Goal: Task Accomplishment & Management: Complete application form

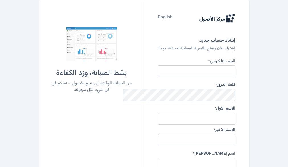
scroll to position [52, 0]
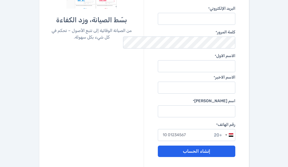
click at [235, 14] on input "البريد الإلكتروني *" at bounding box center [196, 19] width 77 height 12
type input "memo.east87@gmail.com"
type input "مصطفى"
type input "الشامي"
type input "الجامعه"
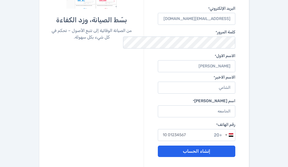
type input "01100811810"
click at [217, 145] on button "إنشاء الحساب" at bounding box center [196, 150] width 77 height 11
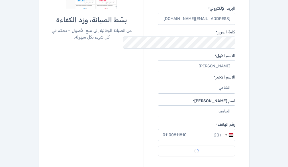
scroll to position [3, 0]
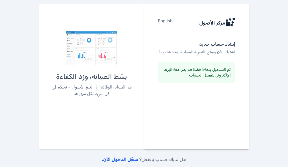
click at [120, 162] on link "سجّل الدخول الآن." at bounding box center [120, 158] width 36 height 5
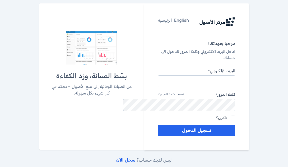
type input "[EMAIL_ADDRESS][DOMAIN_NAME]"
click at [227, 116] on label "تذكرني؟" at bounding box center [221, 117] width 11 height 3
click at [235, 115] on input "تذكرني؟" at bounding box center [233, 117] width 5 height 5
checkbox input "true"
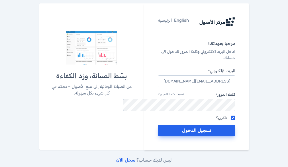
click at [235, 124] on button "تسجيل الدخول" at bounding box center [196, 129] width 77 height 11
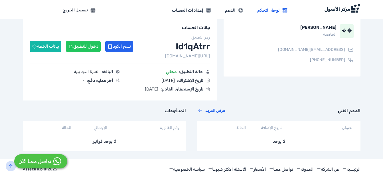
scroll to position [35, 0]
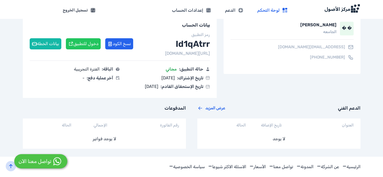
click at [86, 44] on button "دخول للتطبيق" at bounding box center [83, 43] width 35 height 11
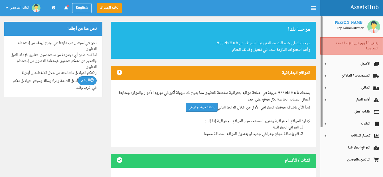
click at [86, 44] on div "نحن في أسيتس هب غايتنا هي نجاح الهدف من إستخدام التطبيق اذا كنت ضمن أي مجموعة م…" at bounding box center [53, 66] width 98 height 61
click at [209, 107] on link "إضافة موقع جغرافي" at bounding box center [201, 107] width 32 height 9
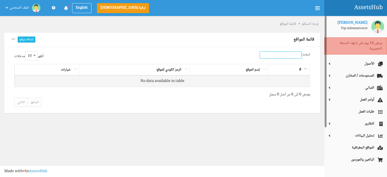
click at [287, 55] on input "ابحث:" at bounding box center [280, 54] width 42 height 7
type input "east cabital"
click at [252, 68] on th "إسم الموقع" at bounding box center [229, 69] width 78 height 11
click at [263, 68] on th "إسم الموقع" at bounding box center [229, 69] width 78 height 11
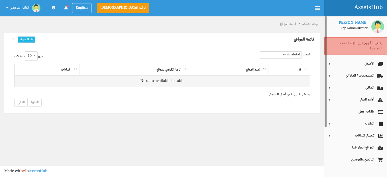
click at [289, 70] on th "#" at bounding box center [289, 69] width 42 height 11
click at [305, 68] on th "#" at bounding box center [289, 69] width 42 height 11
click at [32, 39] on button "إضافة موقع" at bounding box center [27, 39] width 18 height 6
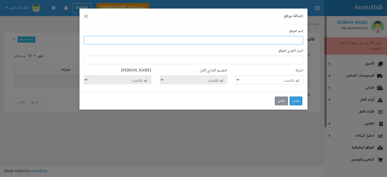
click at [147, 42] on input "text" at bounding box center [193, 40] width 219 height 9
drag, startPoint x: 166, startPoint y: 11, endPoint x: 139, endPoint y: 10, distance: 27.1
click at [139, 10] on div "إضافة موقع ×" at bounding box center [193, 17] width 228 height 16
click at [300, 40] on input "east c" at bounding box center [193, 40] width 219 height 9
click at [224, 40] on input "east c" at bounding box center [193, 40] width 219 height 9
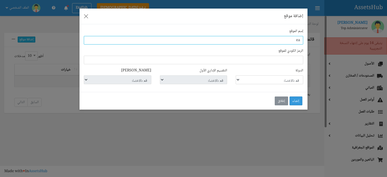
type input "e"
type input "east cabital"
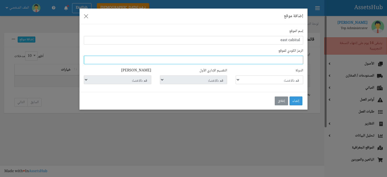
click at [259, 58] on input "text" at bounding box center [193, 60] width 219 height 9
type input "41639"
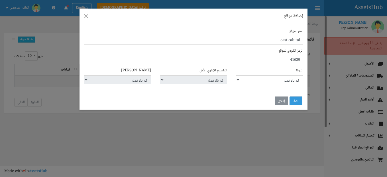
click at [235, 79] on div "الدولة قم بالإختيار مصر‎ الكويت المملكة العربية السعودية" at bounding box center [269, 76] width 76 height 16
click at [237, 79] on select "قم بالإختيار مصر‎ الكويت المملكة العربية السعودية" at bounding box center [270, 79] width 68 height 9
select select "65"
click at [236, 75] on select "قم بالإختيار مصر‎ الكويت المملكة العربية السعودية" at bounding box center [270, 79] width 68 height 9
click at [201, 80] on select "قم بالإختيار Kafr el-Sheikh Cairo Damietta Aswan Sohag North Sinai Monufia Port…" at bounding box center [194, 79] width 68 height 9
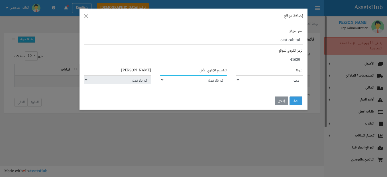
select select "3223"
click at [160, 75] on select "قم بالإختيار Kafr el-Sheikh Cairo Damietta Aswan Sohag North Sinai Monufia Port…" at bounding box center [194, 79] width 68 height 9
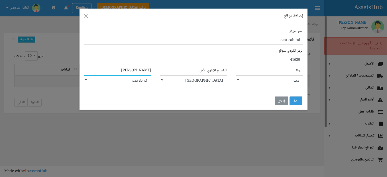
click at [112, 79] on select "قم بالإختيار Abnūb Abu Simbel Abū Qurqāş Abū Tīj Abū al Maţāmīr Ad Dilinjāt Ain…" at bounding box center [118, 79] width 68 height 9
click at [84, 75] on select "قم بالإختيار Abnūb Abu Simbel Abū Qurqāş Abū Tīj Abū al Maţāmīr Ad Dilinjāt Ain…" at bounding box center [118, 79] width 68 height 9
click at [296, 98] on button "إنشاء" at bounding box center [295, 100] width 13 height 9
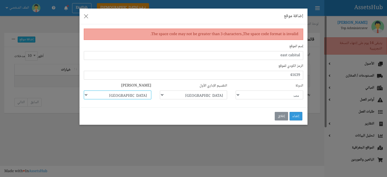
click at [113, 94] on select "قم بالإختيار Abnūb Abu Simbel Abū Qurqāş Abū Tīj Abū al Maţāmīr Ad Dilinjāt Ain…" at bounding box center [118, 94] width 68 height 9
select select "149582"
click at [84, 90] on select "قم بالإختيار Abnūb Abu Simbel Abū Qurqāş Abū Tīj Abū al Maţāmīr Ad Dilinjāt Ain…" at bounding box center [118, 94] width 68 height 9
click at [297, 118] on button "إنشاء" at bounding box center [295, 116] width 13 height 9
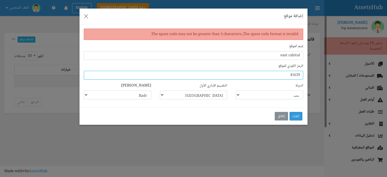
click at [283, 71] on input "41639" at bounding box center [193, 75] width 219 height 9
click at [278, 76] on input "text" at bounding box center [193, 75] width 219 height 9
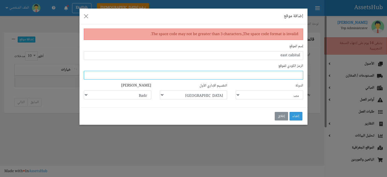
paste input "41639"
type input "41639"
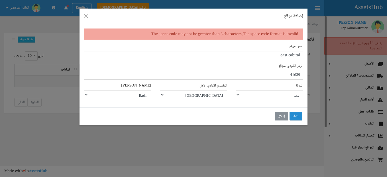
click at [293, 114] on button "إنشاء" at bounding box center [295, 116] width 13 height 9
click at [218, 93] on select "قم بالإختيار Kafr el-Sheikh Cairo Damietta Aswan Sohag North Sinai Monufia Port…" at bounding box center [194, 94] width 68 height 9
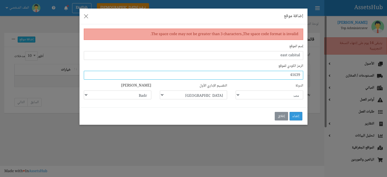
click at [246, 73] on input "41639" at bounding box center [193, 75] width 219 height 9
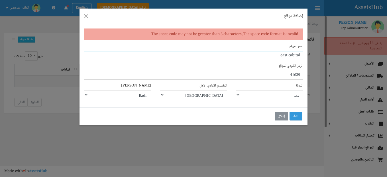
click at [287, 55] on input "east cabital" at bounding box center [193, 55] width 219 height 9
type input "east capital"
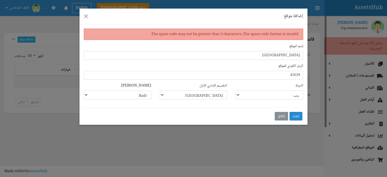
click at [297, 114] on button "إنشاء" at bounding box center [295, 116] width 13 height 9
click at [174, 34] on div "The space code may not be greater than 3 characters.,The space code format is i…" at bounding box center [193, 33] width 219 height 11
drag, startPoint x: 174, startPoint y: 34, endPoint x: 188, endPoint y: 31, distance: 14.8
click at [188, 31] on div "The space code may not be greater than 3 characters.,The space code format is i…" at bounding box center [193, 33] width 219 height 11
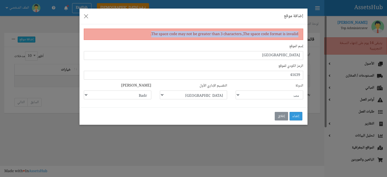
drag, startPoint x: 152, startPoint y: 33, endPoint x: 299, endPoint y: 37, distance: 147.3
click at [299, 37] on div "The space code may not be greater than 3 characters.,The space code format is i…" at bounding box center [193, 33] width 219 height 11
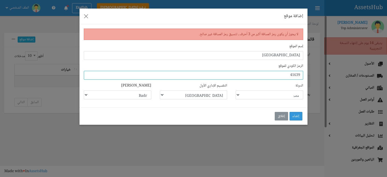
click at [287, 74] on input "41639" at bounding box center [193, 75] width 219 height 9
type input "87"
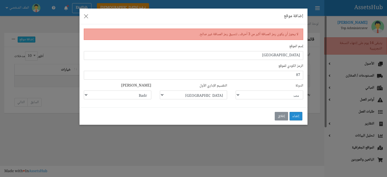
click at [297, 118] on button "إنشاء" at bounding box center [295, 116] width 13 height 9
click at [244, 32] on div "The space code format is invalid." at bounding box center [193, 33] width 219 height 11
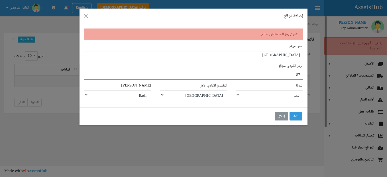
click at [281, 74] on input "87" at bounding box center [193, 75] width 219 height 9
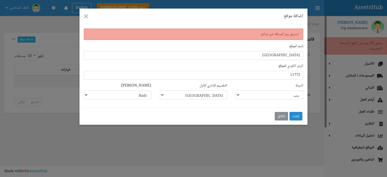
click at [295, 112] on button "إنشاء" at bounding box center [295, 116] width 13 height 9
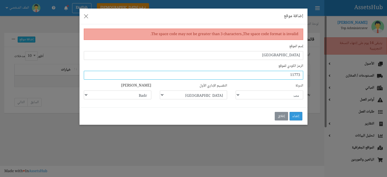
click at [300, 75] on input "11773" at bounding box center [193, 75] width 219 height 9
click at [267, 72] on input "11773" at bounding box center [193, 75] width 219 height 9
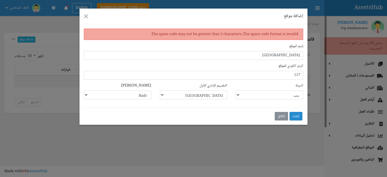
click at [298, 115] on button "إنشاء" at bounding box center [295, 116] width 13 height 9
drag, startPoint x: 296, startPoint y: 116, endPoint x: 301, endPoint y: 124, distance: 9.7
click at [301, 124] on div "إنشاء إغلاق" at bounding box center [193, 116] width 228 height 18
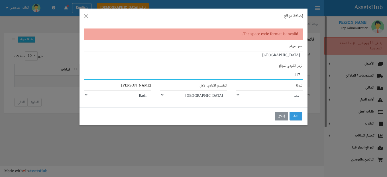
click at [290, 73] on input "117" at bounding box center [193, 75] width 219 height 9
type input "1"
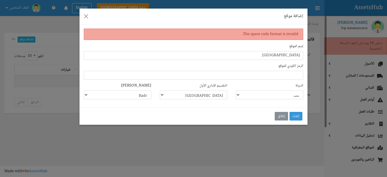
click at [149, 115] on div "إنشاء إغلاق" at bounding box center [193, 116] width 228 height 18
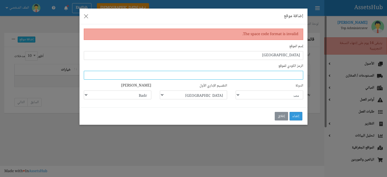
click at [176, 72] on input "text" at bounding box center [193, 75] width 219 height 9
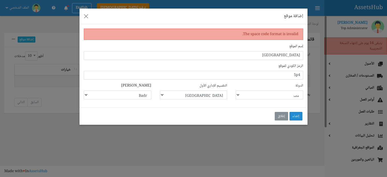
click at [298, 113] on button "إنشاء" at bounding box center [295, 116] width 13 height 9
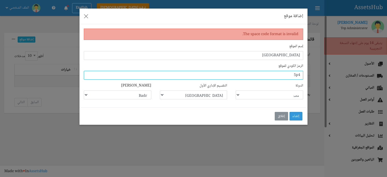
click at [286, 76] on input "5p4" at bounding box center [193, 75] width 219 height 9
type input "5"
type input "11831"
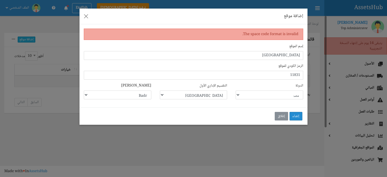
click at [297, 112] on button "إنشاء" at bounding box center [295, 116] width 13 height 9
click at [280, 113] on button "إغلاق" at bounding box center [281, 116] width 13 height 9
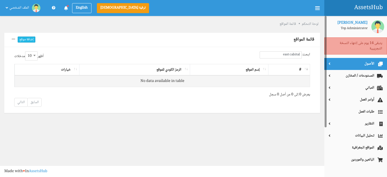
click at [353, 66] on span "الأصول" at bounding box center [355, 63] width 54 height 5
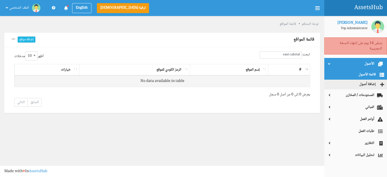
click at [355, 73] on link "قائمة الأصول" at bounding box center [355, 75] width 63 height 10
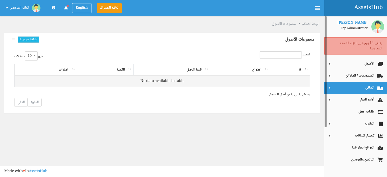
click at [354, 88] on span "المباني" at bounding box center [355, 87] width 54 height 5
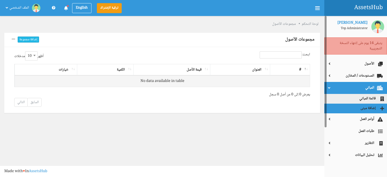
click at [357, 106] on link "إضافة مبنى" at bounding box center [355, 108] width 63 height 10
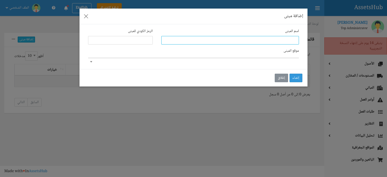
click at [277, 42] on input "text" at bounding box center [230, 40] width 138 height 9
type input "t"
type input "فيلا 1"
click at [295, 75] on button "إنشاء" at bounding box center [295, 77] width 13 height 9
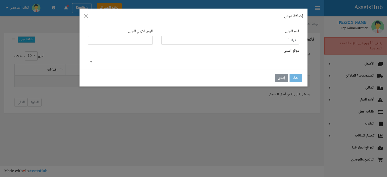
click at [265, 56] on div "موقع المبنى" at bounding box center [193, 54] width 219 height 13
click at [259, 60] on div "موقع المبنى" at bounding box center [193, 54] width 219 height 13
click at [89, 61] on body "AssetsHub AH ترقية الإشتراك English 0 New Notifications" at bounding box center [193, 88] width 387 height 177
click at [246, 60] on li "No results found" at bounding box center [193, 62] width 210 height 9
click at [144, 40] on input "text" at bounding box center [120, 40] width 65 height 9
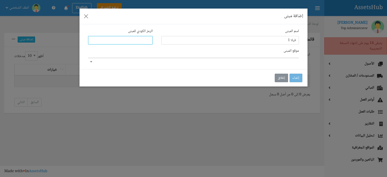
type input "11831"
click at [284, 52] on label "موقع المبنى" at bounding box center [290, 50] width 15 height 5
click at [97, 62] on div "اسم المبنى فيلا 1 الرمز الكودي للمبنى 11831 موقع المبنى" at bounding box center [193, 46] width 228 height 45
click at [91, 62] on body "AssetsHub AH ترقية الإشتراك English 0 New Notifications" at bounding box center [193, 88] width 387 height 177
click at [273, 60] on li "No results found" at bounding box center [193, 62] width 210 height 9
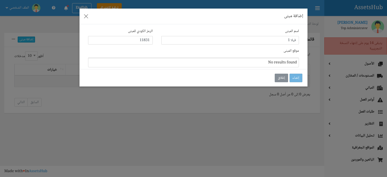
click at [273, 61] on li "No results found" at bounding box center [193, 62] width 210 height 9
click at [279, 75] on button "إغلاق" at bounding box center [281, 77] width 13 height 9
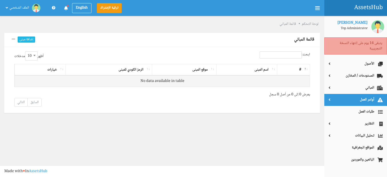
click at [354, 97] on span "أوامر العمل" at bounding box center [355, 99] width 54 height 5
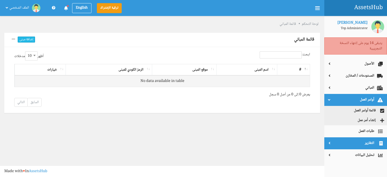
click at [361, 140] on span "التقارير" at bounding box center [355, 142] width 54 height 5
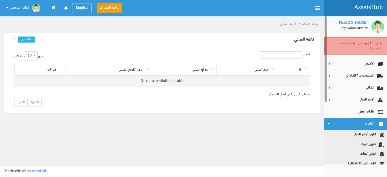
click at [325, 89] on div at bounding box center [325, 59] width 2 height 86
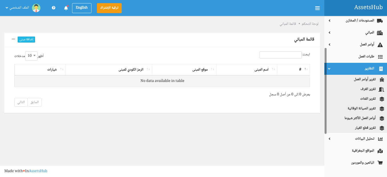
scroll to position [58, 0]
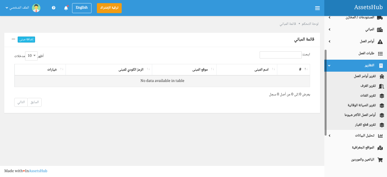
drag, startPoint x: 325, startPoint y: 89, endPoint x: 326, endPoint y: 123, distance: 33.6
click at [326, 123] on div at bounding box center [325, 93] width 2 height 86
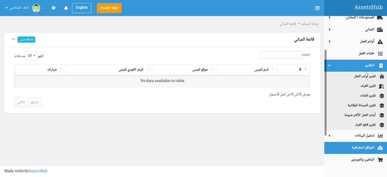
click at [366, 146] on link "المواقع الجغرافية" at bounding box center [355, 148] width 63 height 12
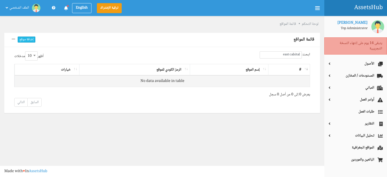
click at [154, 69] on th "الرمز الكودي للموقع" at bounding box center [134, 69] width 111 height 11
click at [165, 69] on th "الرمز الكودي للموقع" at bounding box center [134, 69] width 111 height 11
click at [158, 79] on td "No data available in table" at bounding box center [162, 80] width 295 height 11
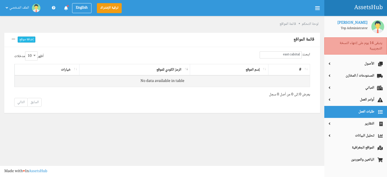
click at [353, 110] on link "طلبات العمل" at bounding box center [355, 112] width 63 height 12
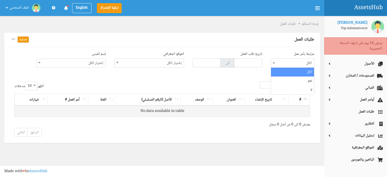
click at [274, 61] on span at bounding box center [274, 62] width 6 height 7
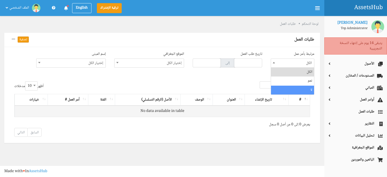
select select "no"
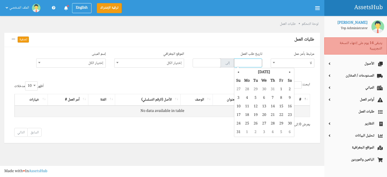
click at [248, 65] on input "text" at bounding box center [248, 62] width 28 height 9
click at [247, 120] on td "25" at bounding box center [247, 123] width 9 height 9
type input "[DATE]"
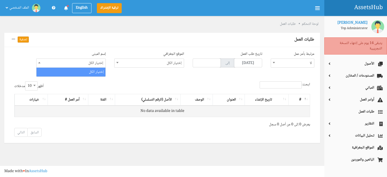
click at [92, 62] on span "إختيار الكل" at bounding box center [70, 63] width 69 height 9
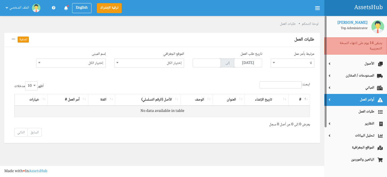
click at [354, 101] on span "أوامر العمل" at bounding box center [355, 99] width 54 height 5
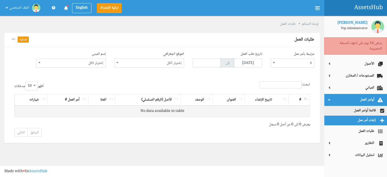
click at [357, 118] on link "إنشاء أمر عمل" at bounding box center [355, 120] width 63 height 10
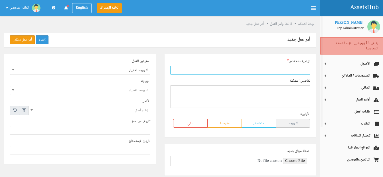
click at [288, 71] on input "text" at bounding box center [240, 70] width 140 height 9
type input "حصر اعطال الكباسات للتكييف"
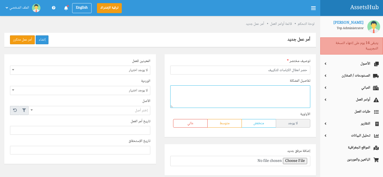
click at [276, 100] on textarea at bounding box center [240, 96] width 140 height 23
type textarea "تغيير كباسات التكييف"
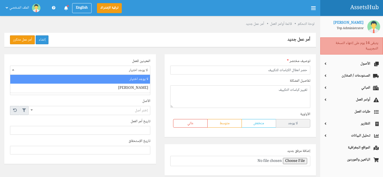
click at [111, 67] on span "لا يوجد اختيار" at bounding box center [80, 70] width 140 height 9
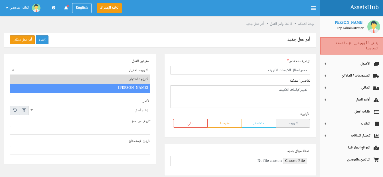
select select "1"
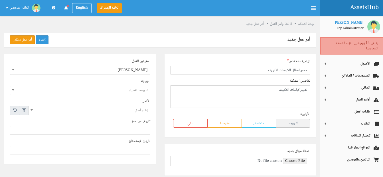
click at [153, 124] on div "تاريخ أمر العمل" at bounding box center [80, 126] width 149 height 16
click at [32, 110] on b at bounding box center [31, 109] width 2 height 1
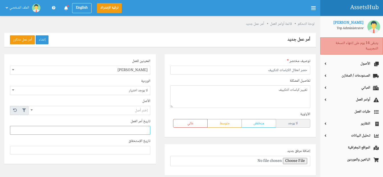
click at [46, 130] on input "text" at bounding box center [80, 130] width 140 height 9
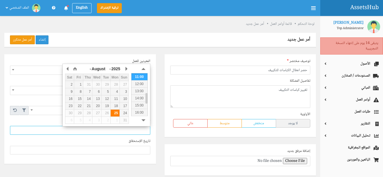
click at [114, 113] on div "25" at bounding box center [115, 112] width 9 height 5
type input "2025-08-25 10:32"
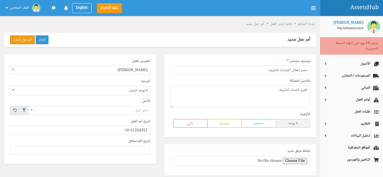
click at [111, 142] on div "تاريخ الإستحقاق" at bounding box center [80, 146] width 149 height 16
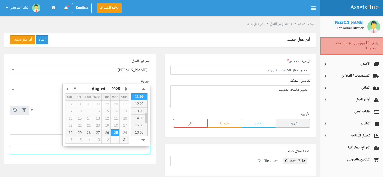
click at [115, 148] on input at bounding box center [80, 150] width 140 height 9
click at [68, 134] on div "30" at bounding box center [69, 132] width 9 height 5
type input "2025-08-30 10:32"
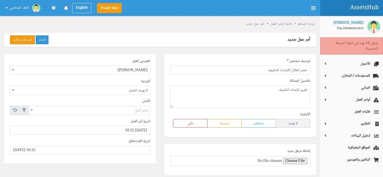
click at [124, 157] on div "المعينين للعمل لا يوجد اختيار مصطفى الشامي مصطفى الشامي الوردية لا يوجد اختيار …" at bounding box center [80, 107] width 149 height 99
click at [190, 123] on label "عالي" at bounding box center [190, 123] width 34 height 9
radio input "true"
click at [41, 39] on button "إنشاء" at bounding box center [42, 39] width 13 height 9
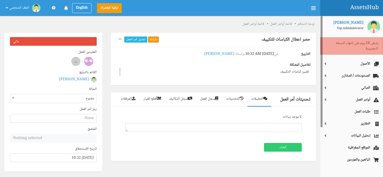
scroll to position [0, 0]
click at [137, 141] on div "لا يوجد بيانات إنشاء" at bounding box center [212, 133] width 193 height 44
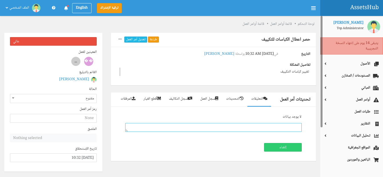
click at [265, 127] on textarea at bounding box center [213, 127] width 176 height 9
type textarea "كفاتريا فيلا 3 دور ارضى كباس 3 حصان"
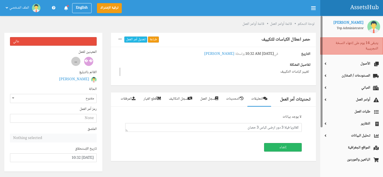
click at [281, 147] on button "إنشاء" at bounding box center [283, 147] width 38 height 9
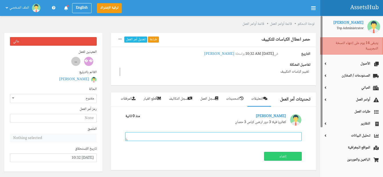
click at [283, 134] on textarea at bounding box center [213, 136] width 176 height 9
type textarea "غرفه 1_31 كباس 3 حصان"
click at [293, 157] on button "إنشاء" at bounding box center [283, 156] width 38 height 9
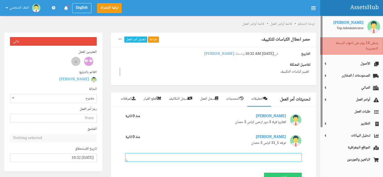
click at [291, 157] on textarea at bounding box center [213, 157] width 176 height 9
click at [274, 142] on p "غرفه 1_31 كباس 3 حصان" at bounding box center [205, 142] width 160 height 5
click at [290, 140] on img at bounding box center [295, 140] width 11 height 11
click at [258, 143] on p "غرفه 1_31 كباس 3 حصان" at bounding box center [205, 142] width 160 height 5
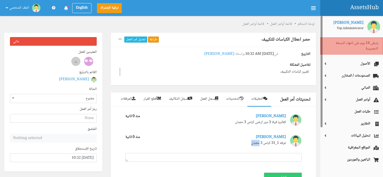
click at [258, 143] on p "غرفه 1_31 كباس 3 حصان" at bounding box center [205, 142] width 160 height 5
drag, startPoint x: 258, startPoint y: 143, endPoint x: 269, endPoint y: 143, distance: 11.1
click at [269, 143] on p "غرفه 1_31 كباس 3 حصان" at bounding box center [205, 142] width 160 height 5
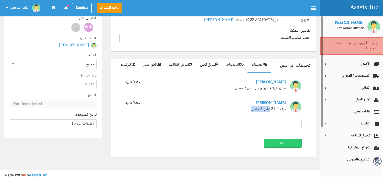
scroll to position [34, 0]
click at [213, 64] on link "سجل العمل" at bounding box center [209, 65] width 26 height 14
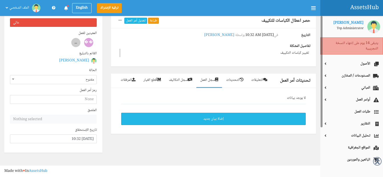
scroll to position [19, 0]
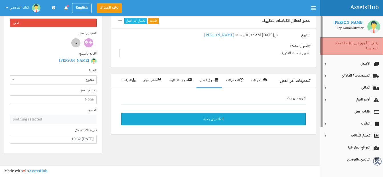
click at [216, 115] on button "إضاة بيان جديد" at bounding box center [213, 119] width 184 height 13
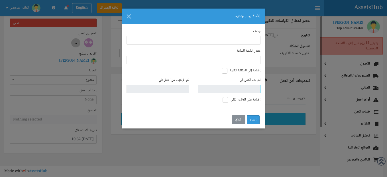
click at [230, 85] on input "text" at bounding box center [229, 89] width 63 height 9
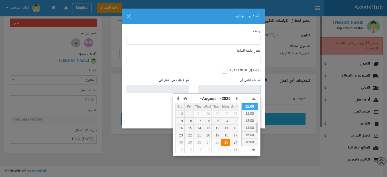
click at [225, 139] on td "25" at bounding box center [225, 141] width 9 height 7
type input "2025-08-25 10:35"
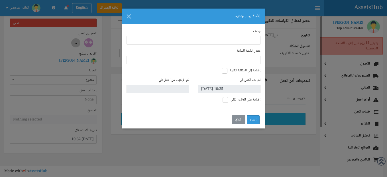
click at [152, 107] on div "وصف معدل تكلفة الساعة إضافة إلى التكلفة الكلية تم بدء العمل في 2025-08-25 10:35…" at bounding box center [193, 67] width 142 height 86
click at [235, 119] on button "إغلاق" at bounding box center [238, 119] width 13 height 9
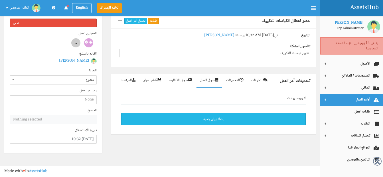
click at [333, 101] on span "أوامر العمل" at bounding box center [351, 99] width 54 height 5
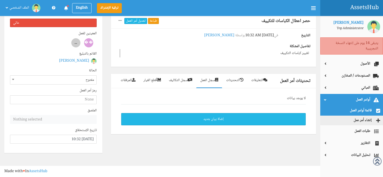
click at [337, 108] on link "قائمة أوامر العمل" at bounding box center [351, 111] width 63 height 10
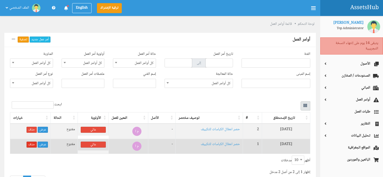
click at [29, 143] on link "حذف" at bounding box center [31, 144] width 10 height 6
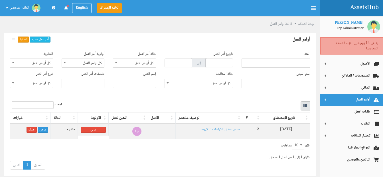
click at [337, 94] on link "أوامر العمل" at bounding box center [351, 100] width 63 height 12
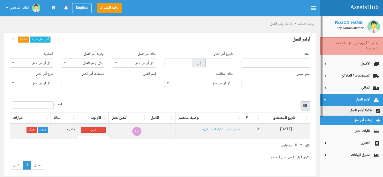
click at [341, 119] on link "إنشاء أمر عمل" at bounding box center [351, 120] width 63 height 10
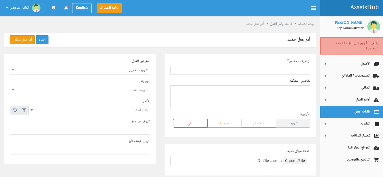
click at [349, 112] on link "طلبات العمل" at bounding box center [351, 112] width 63 height 12
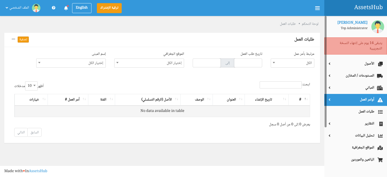
click at [349, 98] on span "أوامر العمل" at bounding box center [355, 99] width 54 height 5
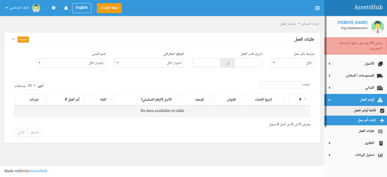
click at [353, 117] on link "إنشاء أمر عمل" at bounding box center [355, 120] width 63 height 10
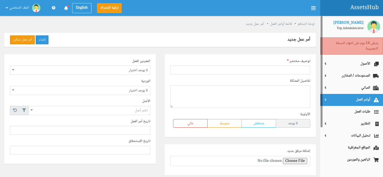
click at [353, 102] on span "أوامر العمل" at bounding box center [351, 99] width 54 height 5
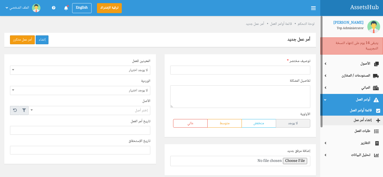
click at [355, 109] on link "قائمة أوامر العمل" at bounding box center [351, 111] width 63 height 10
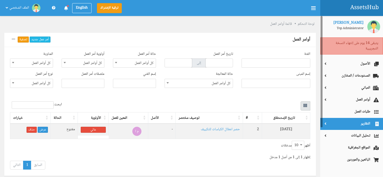
click at [344, 125] on span "التقارير" at bounding box center [351, 123] width 54 height 5
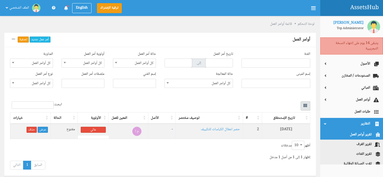
click at [338, 132] on link "تقرير أوامر العمل" at bounding box center [351, 135] width 63 height 10
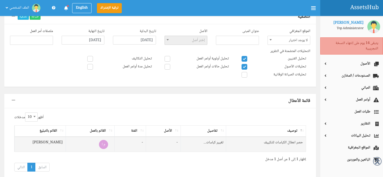
scroll to position [34, 0]
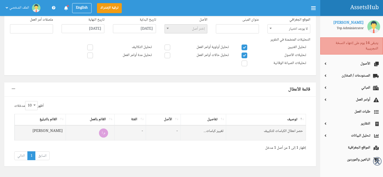
click at [199, 130] on td "تغيير كباسات..." at bounding box center [203, 132] width 46 height 15
click at [209, 131] on td "تغيير كباسات..." at bounding box center [203, 132] width 46 height 15
click at [205, 131] on td "تغيير كباسات..." at bounding box center [203, 132] width 46 height 15
drag, startPoint x: 205, startPoint y: 131, endPoint x: 196, endPoint y: 129, distance: 9.8
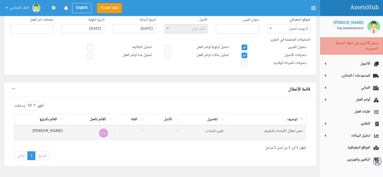
click at [196, 129] on td "تغيير كباسات..." at bounding box center [203, 132] width 46 height 15
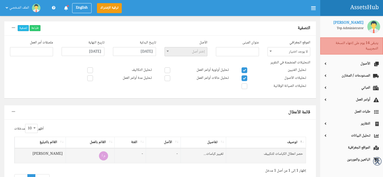
scroll to position [0, 0]
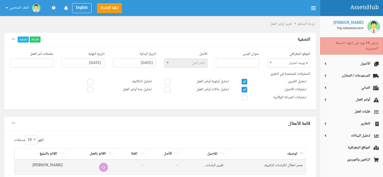
click at [244, 64] on ul at bounding box center [237, 62] width 42 height 6
type input "فيلا 3"
click at [167, 62] on b at bounding box center [167, 62] width 2 height 1
click at [227, 59] on ul at bounding box center [237, 62] width 42 height 6
type input "فيلا 3"
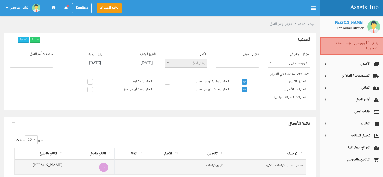
click at [263, 84] on label "تحليل الفنيين" at bounding box center [273, 82] width 64 height 6
click at [302, 82] on input"] "تحليل الفنيين" at bounding box center [304, 81] width 4 height 4
click at [263, 84] on label "تحليل الفنيين" at bounding box center [273, 82] width 64 height 6
click at [302, 82] on input"] "تحليل الفنيين" at bounding box center [304, 81] width 4 height 4
checkbox input"] "true"
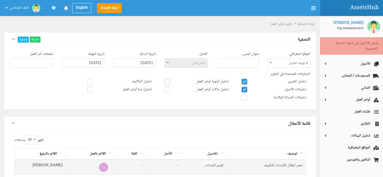
click at [189, 81] on label "تحليل أولوية أوامر العمل" at bounding box center [196, 82] width 64 height 6
click at [225, 81] on input"] "تحليل أولوية أوامر العمل" at bounding box center [227, 81] width 4 height 4
checkbox input"] "true"
click at [191, 88] on label "تحليل حالات أوامر العمل" at bounding box center [196, 90] width 64 height 6
click at [225, 88] on input"] "تحليل حالات أوامر العمل" at bounding box center [227, 89] width 4 height 4
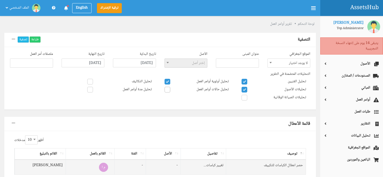
checkbox input"] "true"
click at [244, 97] on span at bounding box center [244, 98] width 6 height 6
click at [302, 97] on input"] "تحليلات الصيانة الوقائية" at bounding box center [304, 97] width 4 height 4
checkbox input"] "true"
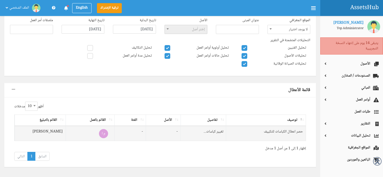
scroll to position [34, 0]
click at [137, 133] on td "-" at bounding box center [129, 132] width 31 height 15
click at [262, 128] on td "حصر اعطال الكباسات للتكييف" at bounding box center [266, 132] width 80 height 15
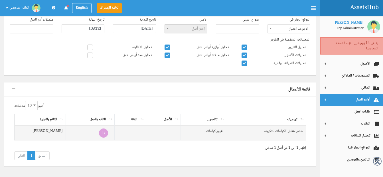
click at [347, 97] on span "أوامر العمل" at bounding box center [351, 99] width 54 height 5
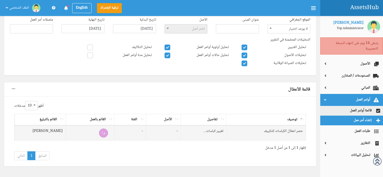
click at [349, 117] on link "إنشاء أمر عمل" at bounding box center [351, 120] width 63 height 10
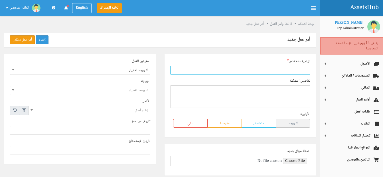
click at [276, 68] on input "text" at bounding box center [240, 70] width 140 height 9
type input "حصر اعطال الكباسات للتكييف"
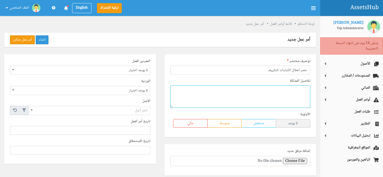
click at [273, 91] on textarea at bounding box center [240, 96] width 140 height 23
type textarea "غرفه 1-31 كباس كارير 3 حصان"
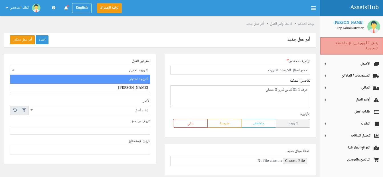
click at [119, 68] on span "لا يوجد اختيار" at bounding box center [80, 70] width 140 height 9
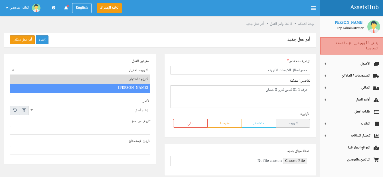
select select "1"
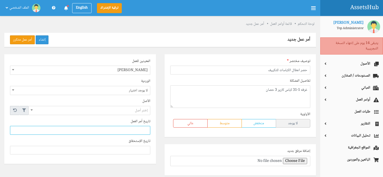
click at [131, 129] on input "text" at bounding box center [80, 130] width 140 height 9
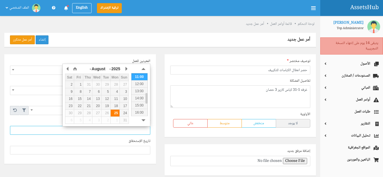
click at [115, 111] on div "25" at bounding box center [115, 112] width 9 height 5
type input "[DATE] 10:40"
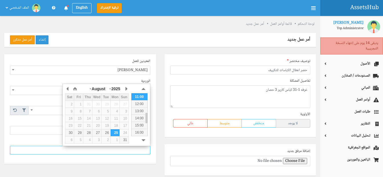
click at [126, 147] on input at bounding box center [80, 150] width 140 height 9
click at [71, 134] on div "30" at bounding box center [69, 132] width 9 height 5
type input "[DATE] 10:40"
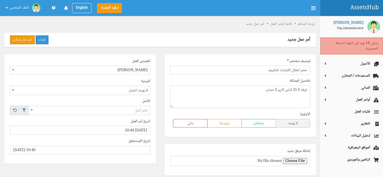
click at [87, 160] on div "المعينين للعمل لا يوجد اختيار مصطفى الشامي مصطفى الشامي الوردية لا يوجد اختيار …" at bounding box center [80, 108] width 152 height 109
click at [41, 40] on button "إنشاء" at bounding box center [42, 39] width 13 height 9
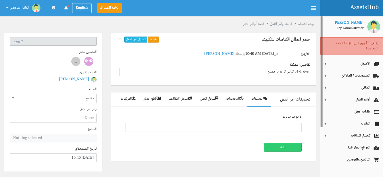
scroll to position [0, 0]
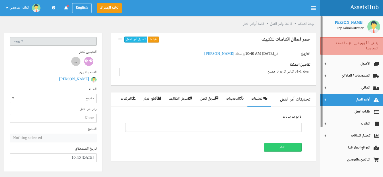
click at [346, 95] on link "أوامر العمل" at bounding box center [351, 100] width 63 height 12
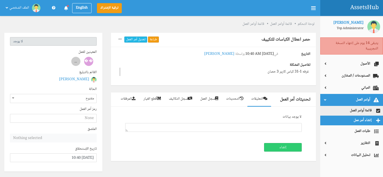
click at [349, 119] on link "إنشاء أمر عمل" at bounding box center [351, 120] width 63 height 10
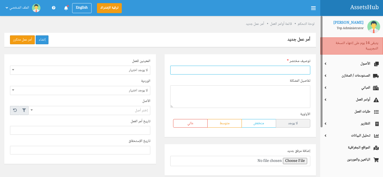
click at [298, 68] on input "text" at bounding box center [240, 70] width 140 height 9
type input "حصر اعطال الكباسات للتكييف"
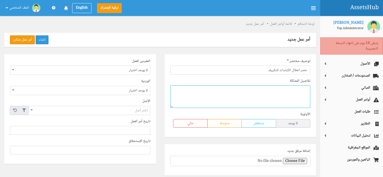
click at [285, 93] on textarea at bounding box center [240, 96] width 140 height 23
type textarea "فيلا 3 كفاتريا كباس كارير 3 حصان"
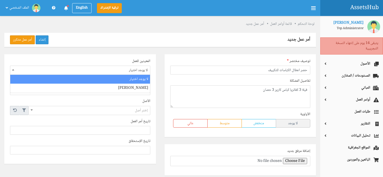
click at [140, 71] on span "لا يوجد اختيار" at bounding box center [80, 70] width 140 height 9
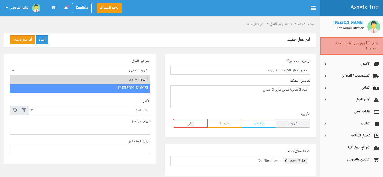
select select "1"
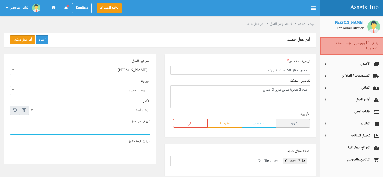
click at [128, 131] on input "text" at bounding box center [80, 130] width 140 height 9
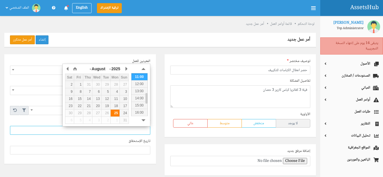
click at [113, 112] on div "25" at bounding box center [115, 112] width 9 height 5
type input "2025-08-25 10:42"
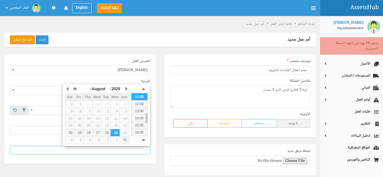
click at [118, 147] on input at bounding box center [80, 150] width 140 height 9
click at [70, 132] on div "30" at bounding box center [69, 132] width 9 height 5
type input "2025-08-30 10:42"
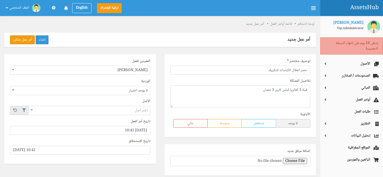
click at [158, 143] on div "المعينين للعمل لا يوجد اختيار مصطفى الشامي مصطفى الشامي الوردية لا يوجد اختيار …" at bounding box center [80, 118] width 160 height 128
click at [43, 41] on button "إنشاء" at bounding box center [42, 39] width 13 height 9
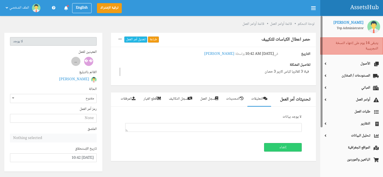
scroll to position [0, 0]
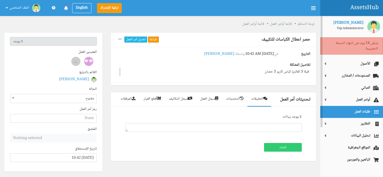
click at [347, 115] on link "طلبات العمل" at bounding box center [351, 112] width 63 height 12
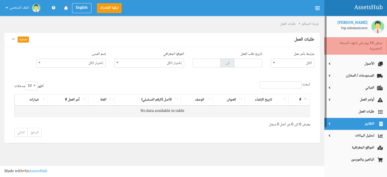
click at [356, 126] on span "التقارير" at bounding box center [355, 123] width 54 height 5
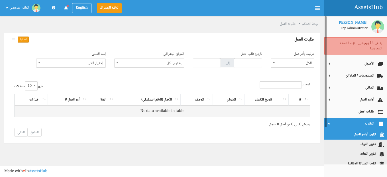
click at [345, 135] on link "تقرير أوامر العمل" at bounding box center [355, 135] width 63 height 10
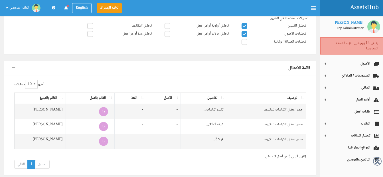
scroll to position [57, 0]
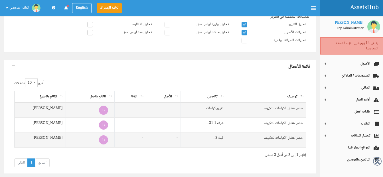
click at [256, 109] on td "حصر اعطال الكباسات للتكييف" at bounding box center [266, 109] width 80 height 15
click at [222, 95] on th "تفاصيل" at bounding box center [203, 96] width 46 height 11
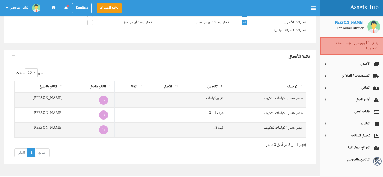
scroll to position [66, 0]
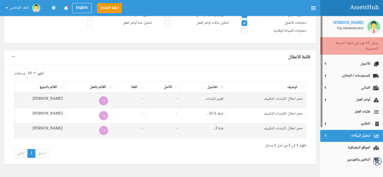
click at [340, 131] on link "تحليل البيانات" at bounding box center [351, 136] width 63 height 12
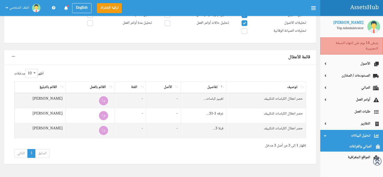
click at [344, 144] on link "المباني والفراغات" at bounding box center [351, 147] width 63 height 10
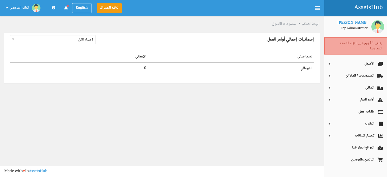
click at [288, 53] on th "إسم المبنى" at bounding box center [231, 56] width 165 height 11
click at [298, 57] on th "إسم المبنى" at bounding box center [231, 56] width 165 height 11
click at [279, 57] on th "إسم المبنى" at bounding box center [231, 56] width 165 height 11
click at [303, 58] on th "إسم المبنى" at bounding box center [231, 56] width 165 height 11
click at [298, 68] on td "الإجمالي" at bounding box center [231, 67] width 165 height 11
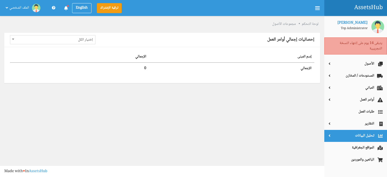
click at [352, 136] on span "تحليل البيانات" at bounding box center [355, 135] width 54 height 5
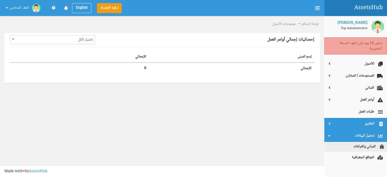
click at [348, 126] on span "التقارير" at bounding box center [355, 123] width 54 height 5
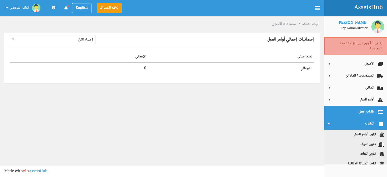
click at [341, 110] on link "طلبات العمل" at bounding box center [355, 112] width 63 height 12
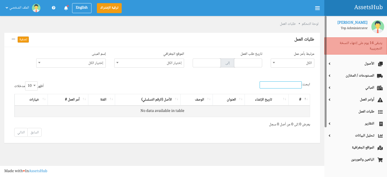
click at [292, 84] on input "ابحث:" at bounding box center [280, 84] width 42 height 7
type input "ح"
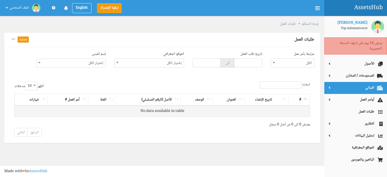
click at [349, 93] on link "المباني" at bounding box center [355, 88] width 63 height 12
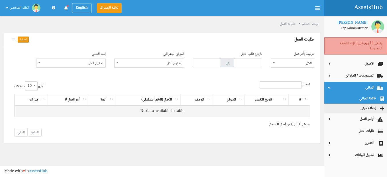
click at [352, 97] on link "قائمة المباني" at bounding box center [355, 99] width 63 height 10
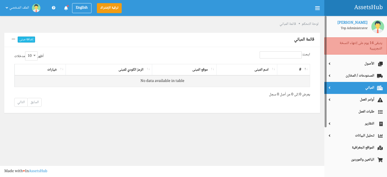
click at [357, 88] on span "المباني" at bounding box center [355, 87] width 54 height 5
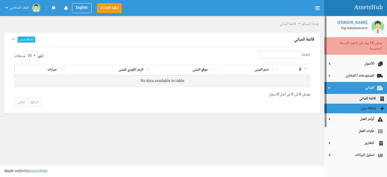
click at [360, 107] on link "إضافة مبنى" at bounding box center [355, 108] width 63 height 10
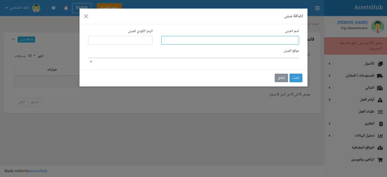
click at [281, 39] on input "text" at bounding box center [230, 40] width 138 height 9
type input "فيلا 1"
click at [296, 78] on button "إنشاء" at bounding box center [295, 77] width 13 height 9
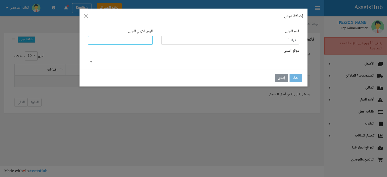
click at [135, 39] on input "text" at bounding box center [120, 40] width 65 height 9
type input "11831"
click at [284, 77] on button "إغلاق" at bounding box center [281, 77] width 13 height 9
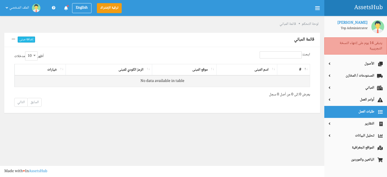
click at [349, 107] on link "طلبات العمل" at bounding box center [355, 112] width 63 height 12
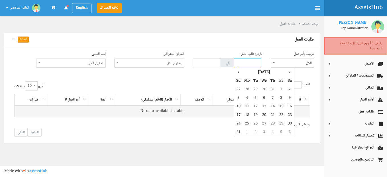
click at [256, 64] on input "text" at bounding box center [248, 62] width 28 height 9
click at [248, 122] on td "25" at bounding box center [247, 123] width 9 height 9
type input "2025-08-25"
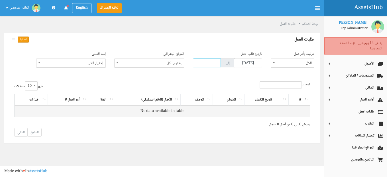
click at [213, 61] on input "text" at bounding box center [207, 62] width 28 height 9
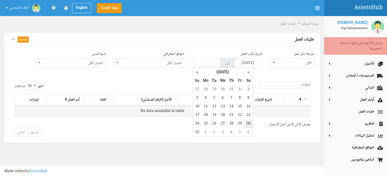
click at [246, 124] on td "30" at bounding box center [248, 123] width 9 height 9
type input "2025-08-30"
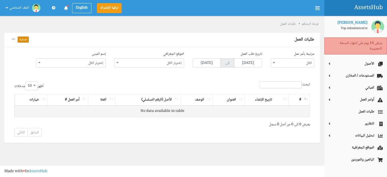
click at [26, 37] on button "تصفية" at bounding box center [23, 39] width 11 height 6
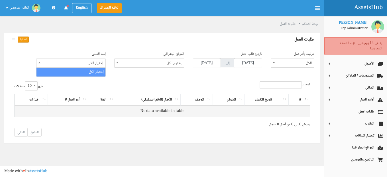
click at [91, 64] on span "إختيار الكل" at bounding box center [70, 63] width 69 height 9
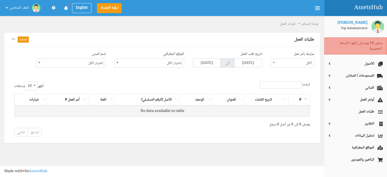
click at [106, 78] on div "ابحث: أظهر 10 25 50 100 All 10 مدخلات # تاريخ الإنشاء العنوان الوصف الأصل (الرق…" at bounding box center [162, 110] width 316 height 66
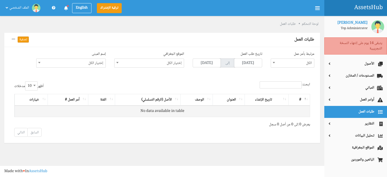
click at [354, 109] on link "طلبات العمل" at bounding box center [355, 112] width 63 height 12
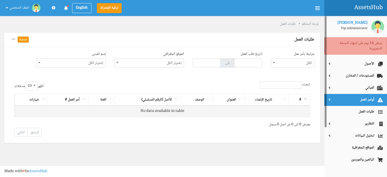
click at [353, 97] on span "أوامر العمل" at bounding box center [355, 99] width 54 height 5
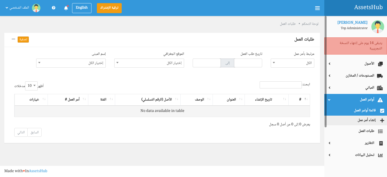
click at [356, 108] on link "قائمة أوامر العمل" at bounding box center [355, 111] width 63 height 10
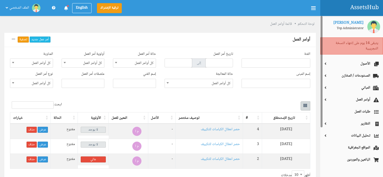
click at [305, 107] on icon "button" at bounding box center [305, 106] width 4 height 4
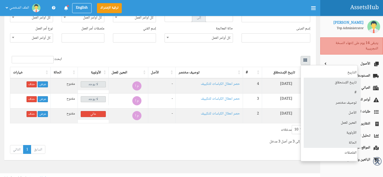
scroll to position [46, 0]
click at [320, 141] on link "الحالة" at bounding box center [331, 142] width 57 height 10
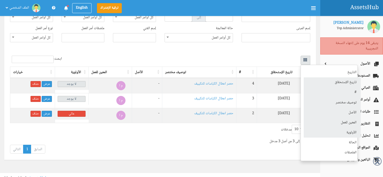
click at [246, 148] on div at bounding box center [191, 88] width 383 height 177
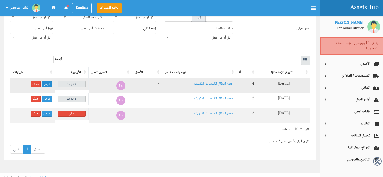
click at [48, 82] on link "عرض" at bounding box center [47, 84] width 10 height 6
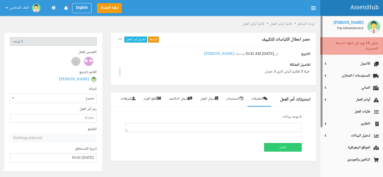
scroll to position [0, 0]
click at [210, 96] on link "سجل العمل" at bounding box center [209, 99] width 26 height 14
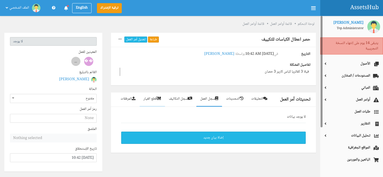
click at [150, 100] on link "قطع الغيار" at bounding box center [152, 99] width 26 height 14
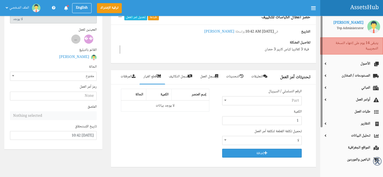
scroll to position [23, 0]
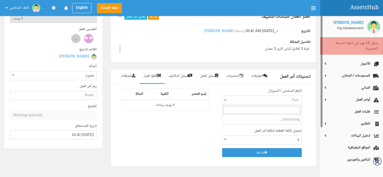
click at [233, 98] on span "Part" at bounding box center [261, 100] width 79 height 9
click at [200, 122] on div "إسم العنصر الكمية الحالة لا يوجد بيانات" at bounding box center [164, 124] width 97 height 72
click at [194, 102] on td "لا يوجد بيانات" at bounding box center [165, 104] width 88 height 11
click at [193, 93] on th "إسم العنصر" at bounding box center [190, 93] width 38 height 11
click at [179, 94] on th "إسم العنصر" at bounding box center [190, 93] width 38 height 11
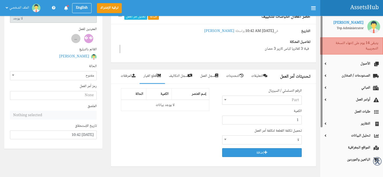
click at [179, 94] on th "إسم العنصر" at bounding box center [190, 93] width 38 height 11
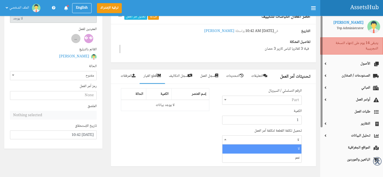
click at [227, 141] on span at bounding box center [225, 138] width 6 height 7
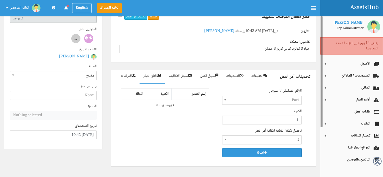
click at [227, 141] on span at bounding box center [225, 138] width 6 height 7
click at [243, 74] on icon at bounding box center [242, 76] width 4 height 4
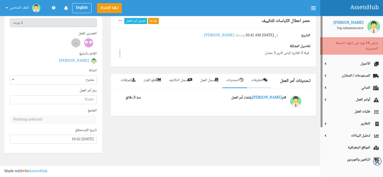
click at [262, 79] on link "التعليقات" at bounding box center [259, 81] width 24 height 14
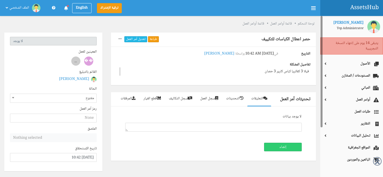
scroll to position [0, 0]
click at [277, 39] on link "حصر اعطال الكباسات للتكييف" at bounding box center [285, 39] width 49 height 7
click at [312, 5] on icon at bounding box center [312, 7] width 5 height 5
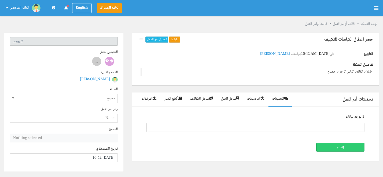
click at [375, 5] on icon at bounding box center [375, 7] width 5 height 5
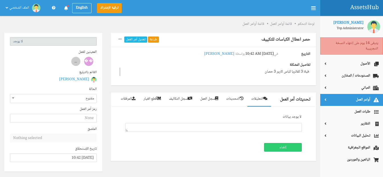
click at [359, 96] on link "أوامر العمل" at bounding box center [351, 100] width 63 height 12
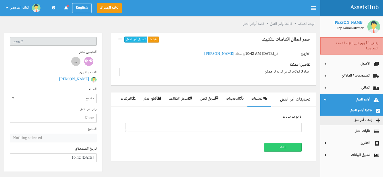
click at [358, 110] on link "قائمة أوامر العمل" at bounding box center [351, 111] width 63 height 10
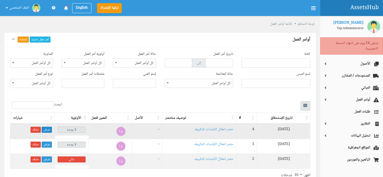
click at [49, 128] on link "عرض" at bounding box center [47, 129] width 10 height 6
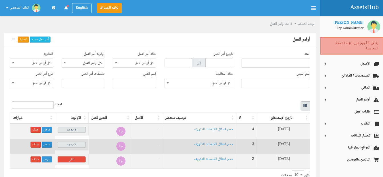
click at [48, 143] on link "عرض" at bounding box center [47, 144] width 10 height 6
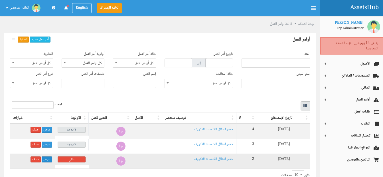
click at [47, 160] on link "عرض" at bounding box center [47, 159] width 10 height 6
click at [37, 160] on link "حذف" at bounding box center [35, 159] width 10 height 6
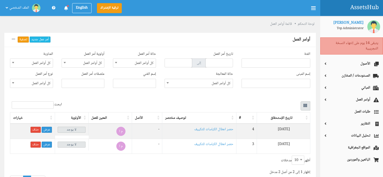
click at [261, 64] on ul at bounding box center [276, 62] width 68 height 6
type input "تكييف"
click at [235, 72] on div "حالة المعالجة كل أوامر العمل work-orders/browse.filter.resolutions.{"id":1,"tit…" at bounding box center [198, 79] width 77 height 17
click at [269, 84] on ul at bounding box center [276, 82] width 68 height 6
type input "فيلا 1"
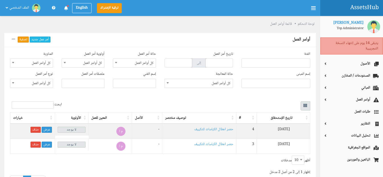
click at [232, 98] on div "ابحث: تاريخ الإستحقاق # توصيف مختصر الأصل المعين للعمل الأولوية خيارات 2025-08-…" at bounding box center [159, 143] width 311 height 93
click at [146, 85] on span at bounding box center [134, 83] width 43 height 9
type input "مصطفى الشامى"
click at [101, 97] on div "الفئة تاريخ أمر العمل إلى حالة أمر العمل كل أوامر العمل مفتوح معلق جاري العمل ت…" at bounding box center [159, 72] width 311 height 50
click at [43, 38] on link "أمر عمل جديد" at bounding box center [40, 39] width 21 height 6
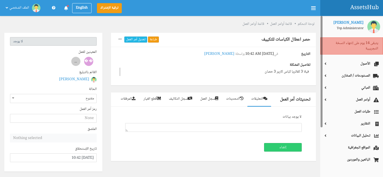
scroll to position [0, 0]
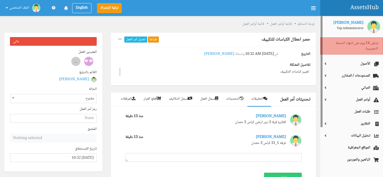
scroll to position [0, 0]
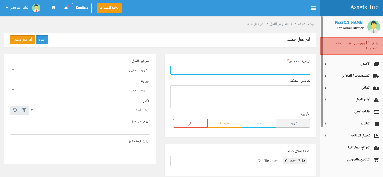
click at [204, 70] on input "text" at bounding box center [240, 70] width 140 height 9
type input "فيلا 1"
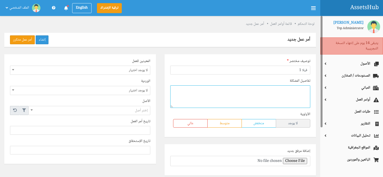
click at [292, 98] on textarea at bounding box center [240, 96] width 140 height 23
type textarea "تغيير كارته دور ارضي بجوار السلم"
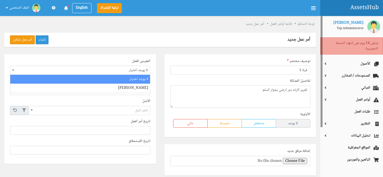
click at [112, 68] on span "لا يوجد اختيار" at bounding box center [80, 70] width 140 height 9
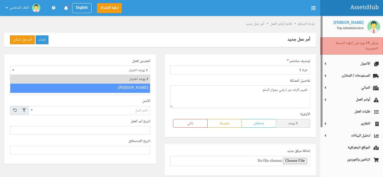
select select "1"
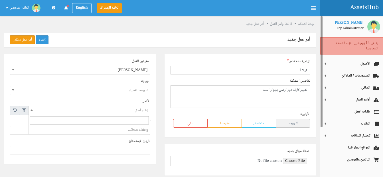
click at [131, 110] on span "إختر أصل" at bounding box center [89, 110] width 121 height 9
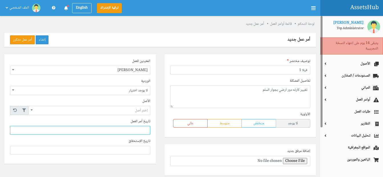
click at [136, 130] on input "text" at bounding box center [80, 130] width 140 height 9
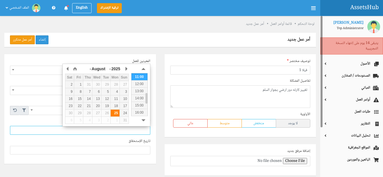
click at [112, 110] on div "25" at bounding box center [115, 112] width 9 height 5
type input "2025-08-25 10:50"
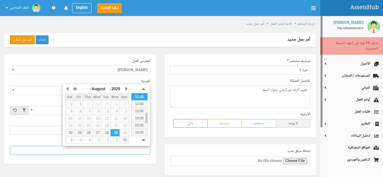
click at [142, 149] on input at bounding box center [80, 150] width 140 height 9
click at [69, 130] on div "30" at bounding box center [69, 132] width 9 height 5
type input "2025-08-30 10:50"
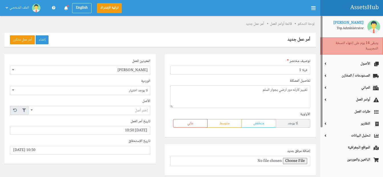
click at [159, 138] on div "المعينين للعمل لا يوجد اختيار [PERSON_NAME] [PERSON_NAME] الوردية لا يوجد اختيا…" at bounding box center [80, 118] width 160 height 128
click at [39, 40] on button "إنشاء" at bounding box center [42, 39] width 13 height 9
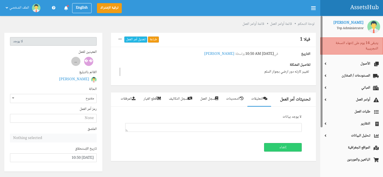
scroll to position [0, 0]
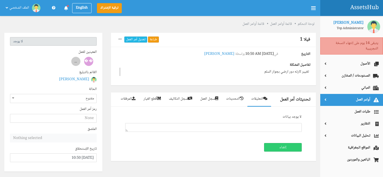
click at [343, 100] on span "أوامر العمل" at bounding box center [351, 99] width 54 height 5
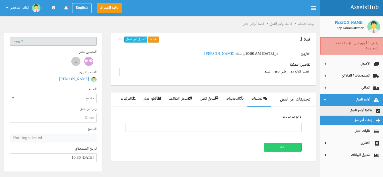
click at [349, 117] on link "إنشاء أمر عمل" at bounding box center [351, 120] width 63 height 10
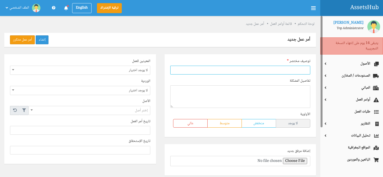
click at [298, 71] on input "text" at bounding box center [240, 70] width 140 height 9
type input "فيلا 3"
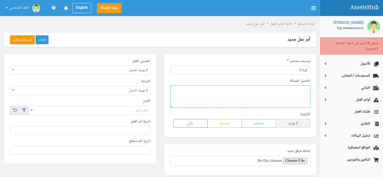
click at [297, 93] on textarea at bounding box center [240, 96] width 140 height 23
type textarea "توريد و تركيب عدد 2 كارته تكييف يورك اول غرفه شمال المدخل"
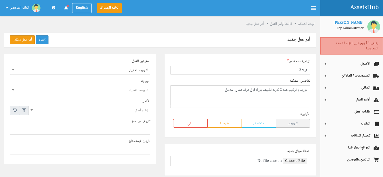
click at [136, 70] on span "لا يوجد اختيار" at bounding box center [80, 70] width 140 height 9
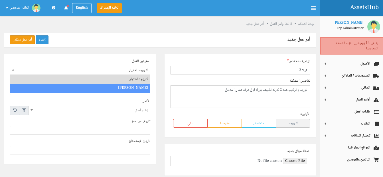
select select "1"
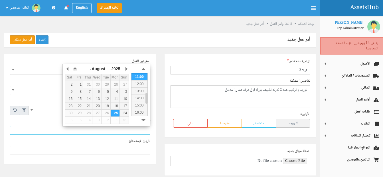
click at [135, 129] on input "text" at bounding box center [80, 130] width 140 height 9
click at [114, 112] on div "25" at bounding box center [115, 112] width 9 height 5
type input "2025-08-25 10:51"
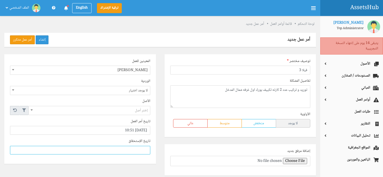
click at [120, 147] on input at bounding box center [80, 150] width 140 height 9
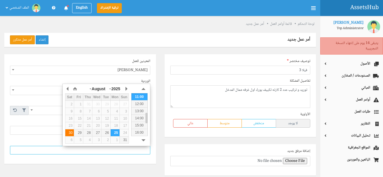
click at [71, 133] on div "30" at bounding box center [69, 132] width 9 height 5
type input "2025-08-30 10:51"
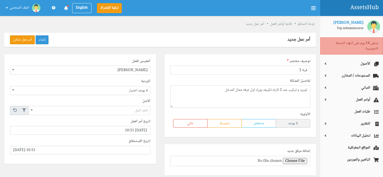
click at [160, 154] on div "المعينين للعمل لا يوجد اختيار مصطفى الشامي مصطفى الشامي الوردية لا يوجد اختيار …" at bounding box center [80, 118] width 160 height 128
click at [44, 40] on button "إنشاء" at bounding box center [42, 39] width 13 height 9
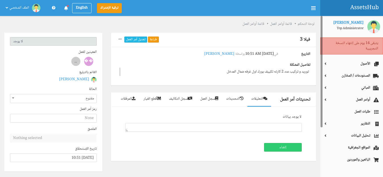
scroll to position [0, 0]
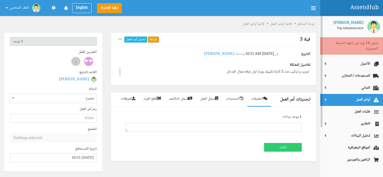
click at [348, 100] on span "أوامر العمل" at bounding box center [351, 99] width 54 height 5
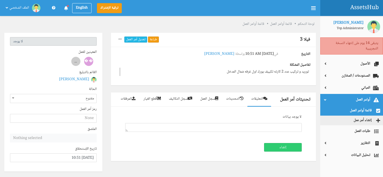
click at [346, 110] on link "قائمة أوامر العمل" at bounding box center [351, 111] width 63 height 10
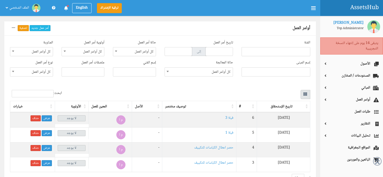
scroll to position [23, 0]
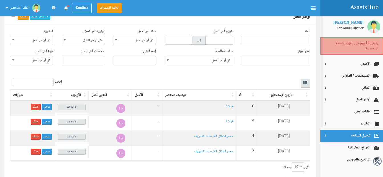
click at [342, 132] on link "تحليل البيانات" at bounding box center [351, 136] width 63 height 12
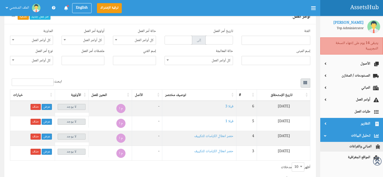
click at [351, 122] on span "التقارير" at bounding box center [351, 123] width 54 height 5
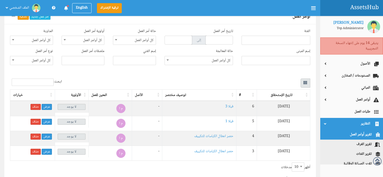
click at [351, 131] on link "تقرير أوامر العمل" at bounding box center [351, 135] width 63 height 10
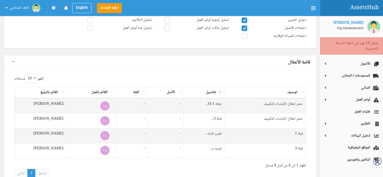
scroll to position [68, 0]
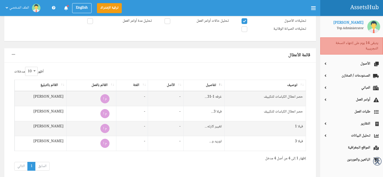
click at [222, 93] on td "غرفه 1-31..." at bounding box center [203, 98] width 41 height 15
click at [224, 93] on td "غرفه 1-31..." at bounding box center [203, 98] width 41 height 15
click at [105, 98] on div at bounding box center [106, 98] width 13 height 9
click at [113, 83] on th "القائم بالعمل" at bounding box center [91, 85] width 50 height 11
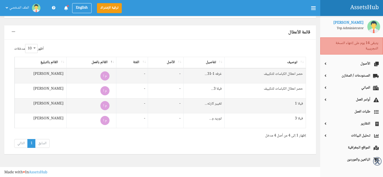
scroll to position [93, 0]
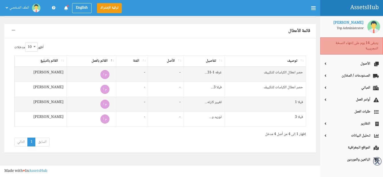
click at [183, 87] on td "فيلا 3..." at bounding box center [203, 88] width 41 height 15
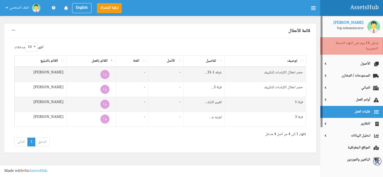
click at [335, 109] on link "طلبات العمل" at bounding box center [351, 112] width 63 height 12
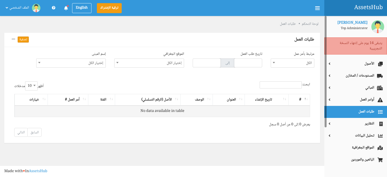
click at [345, 108] on link "طلبات العمل" at bounding box center [355, 112] width 63 height 12
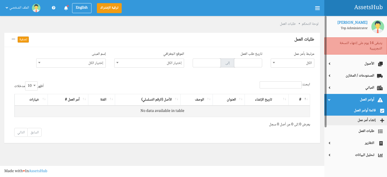
click at [348, 110] on link "قائمة أوامر العمل" at bounding box center [355, 111] width 63 height 10
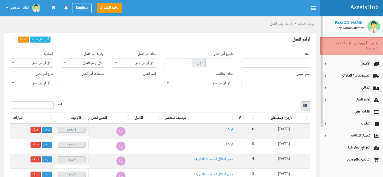
click at [302, 64] on ul at bounding box center [276, 62] width 68 height 6
type input "ح"
type input "فيلا 3"
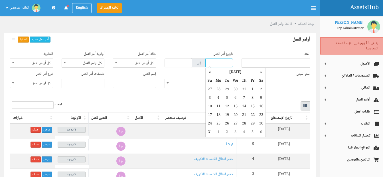
click at [218, 64] on input "text" at bounding box center [219, 62] width 28 height 9
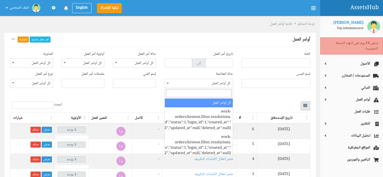
click at [179, 82] on span "كل أوامر العمل" at bounding box center [199, 83] width 68 height 9
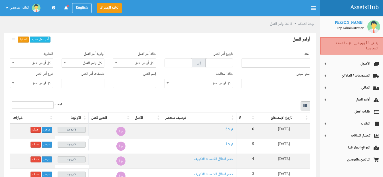
click at [155, 103] on div "ابحث:" at bounding box center [160, 105] width 300 height 9
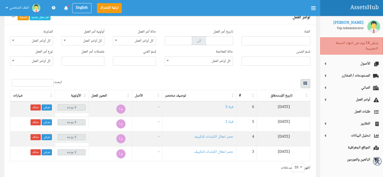
scroll to position [23, 0]
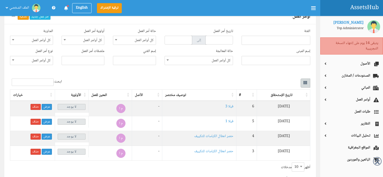
click at [302, 82] on button "button" at bounding box center [305, 82] width 10 height 9
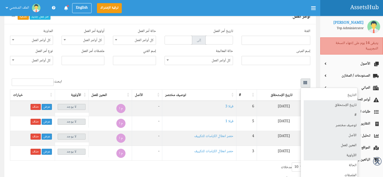
click at [327, 105] on link "تاريخ الإستحقاق" at bounding box center [331, 105] width 57 height 10
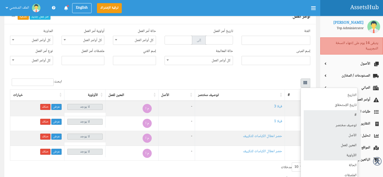
click at [257, 79] on div at bounding box center [191, 88] width 383 height 177
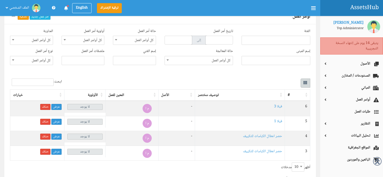
click at [303, 81] on button "button" at bounding box center [305, 82] width 10 height 9
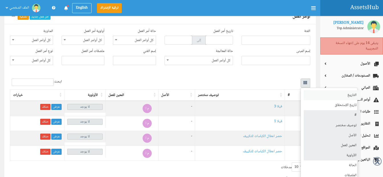
click at [321, 92] on link "التاريخ" at bounding box center [331, 95] width 57 height 10
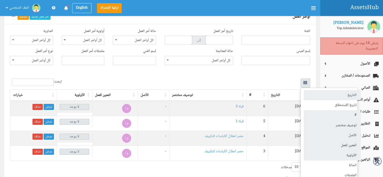
click at [266, 81] on div at bounding box center [191, 88] width 383 height 177
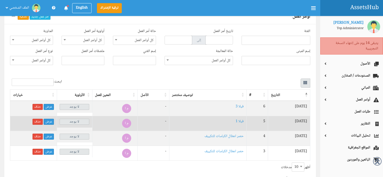
click at [150, 124] on td "-" at bounding box center [154, 123] width 32 height 15
click at [50, 120] on link "عرض" at bounding box center [49, 121] width 10 height 6
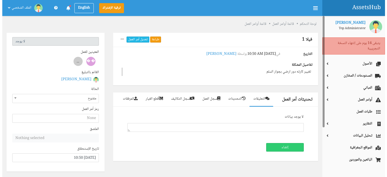
scroll to position [0, 0]
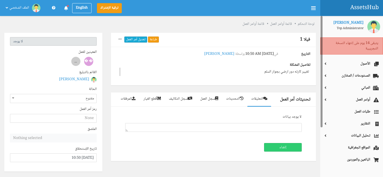
click at [134, 38] on button "تعديل أمر العمل" at bounding box center [135, 39] width 23 height 6
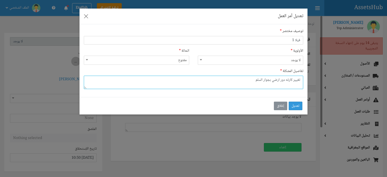
click at [285, 80] on textarea "تغيير كارته دور ارضي بجوار السلم" at bounding box center [193, 81] width 219 height 13
type textarea "تغيير كارته يورك دور ارضي بجوار السلم"
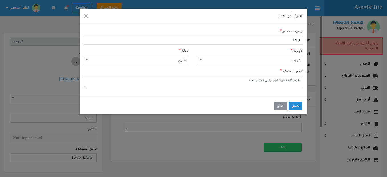
click at [296, 104] on button "تعديل" at bounding box center [296, 105] width 14 height 9
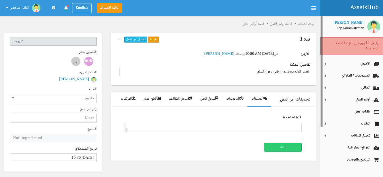
scroll to position [0, 0]
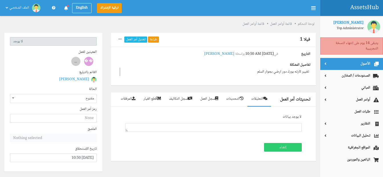
click at [329, 66] on span "الأصول" at bounding box center [351, 63] width 54 height 5
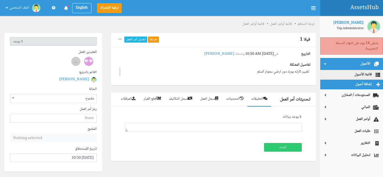
click at [342, 81] on link "إضافة أصول" at bounding box center [351, 84] width 63 height 10
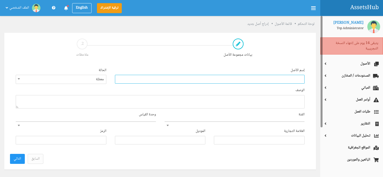
click at [295, 77] on input "text" at bounding box center [209, 79] width 189 height 9
type input "تكييف"
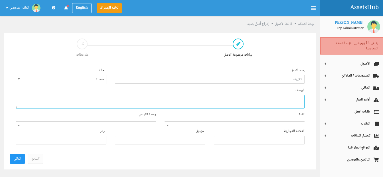
click at [277, 100] on textarea at bounding box center [160, 101] width 289 height 13
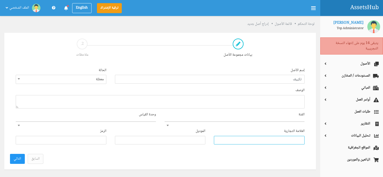
click at [230, 141] on input "text" at bounding box center [259, 140] width 91 height 9
type input "يورك"
click at [157, 138] on input "text" at bounding box center [160, 140] width 91 height 9
type input "2.25"
click at [91, 139] on input "text" at bounding box center [61, 140] width 91 height 9
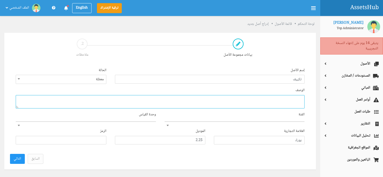
click at [111, 100] on textarea at bounding box center [160, 101] width 289 height 13
type textarea "كونسيلد"
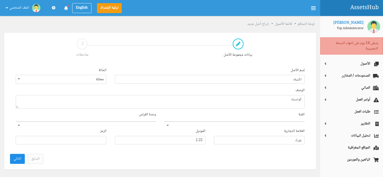
click at [18, 158] on link "التالي" at bounding box center [17, 159] width 15 height 10
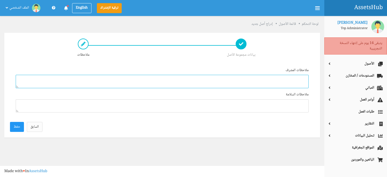
click at [154, 82] on textarea at bounding box center [162, 81] width 293 height 13
type textarea "مطلوب تغيير كارته"
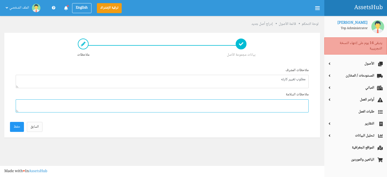
click at [172, 108] on textarea at bounding box center [162, 105] width 293 height 13
type textarea "لا يوجد"
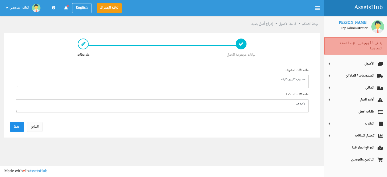
click at [20, 125] on link "حفظ" at bounding box center [17, 127] width 14 height 10
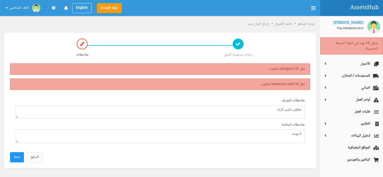
click at [230, 67] on div "حقل category id مطلوب." at bounding box center [160, 68] width 300 height 11
click at [38, 157] on link "السابق" at bounding box center [35, 157] width 16 height 10
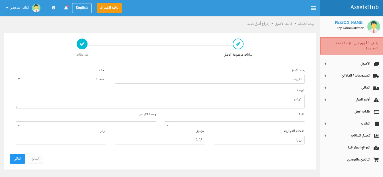
click at [220, 122] on div "الفئة" at bounding box center [234, 118] width 149 height 13
click at [229, 119] on div "الفئة" at bounding box center [234, 118] width 149 height 13
click at [295, 116] on div "الفئة" at bounding box center [234, 118] width 149 height 13
click at [296, 122] on body "AssetsHub AH ترقية الإشتراك English 0 New Notifications" at bounding box center [191, 88] width 383 height 177
click at [284, 126] on li "No results found" at bounding box center [235, 126] width 140 height 9
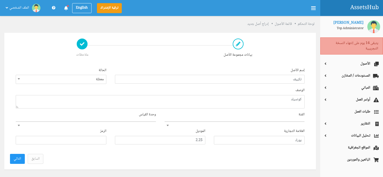
click at [290, 118] on div "الفئة" at bounding box center [234, 118] width 149 height 13
click at [285, 121] on span at bounding box center [234, 121] width 140 height 1
click at [131, 118] on div "وحدة القياس" at bounding box center [85, 118] width 149 height 13
click at [134, 120] on div "وحدة القياس" at bounding box center [85, 118] width 149 height 13
click at [144, 121] on span at bounding box center [86, 121] width 140 height 1
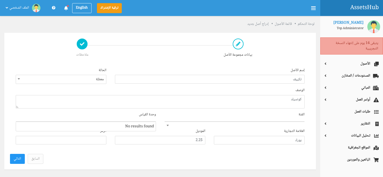
click at [169, 126] on body "AssetsHub AH ترقية الإشتراك English 0 New Notifications" at bounding box center [191, 88] width 383 height 177
click at [169, 126] on li "No results found" at bounding box center [235, 126] width 140 height 9
click at [189, 128] on li "No results found" at bounding box center [235, 126] width 140 height 9
